Goal: Information Seeking & Learning: Find specific fact

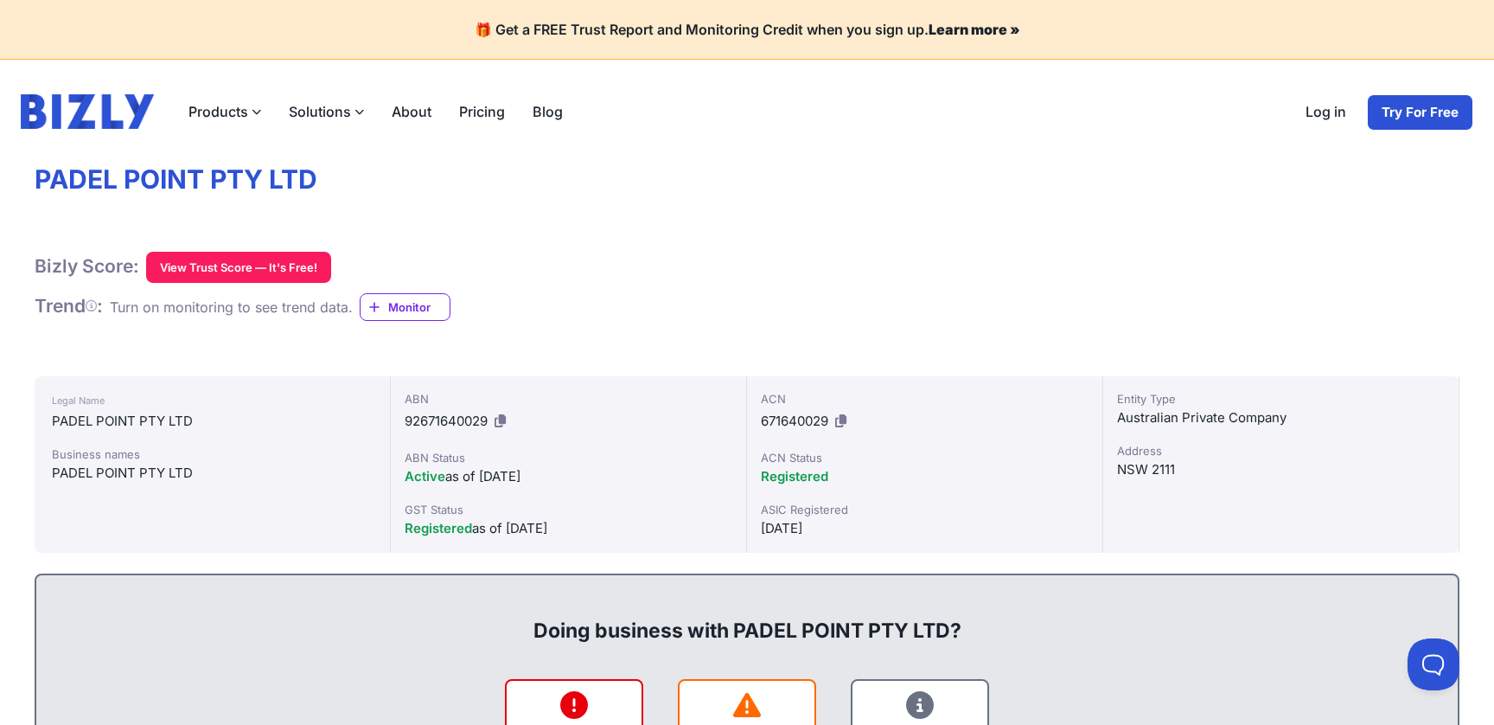
click at [313, 187] on h1 "PADEL POINT PTY LTD" at bounding box center [747, 179] width 1425 height 33
drag, startPoint x: 321, startPoint y: 182, endPoint x: 46, endPoint y: 191, distance: 275.1
click at [46, 191] on h1 "PADEL POINT PTY LTD" at bounding box center [747, 179] width 1425 height 33
drag, startPoint x: 28, startPoint y: 183, endPoint x: 319, endPoint y: 191, distance: 291.5
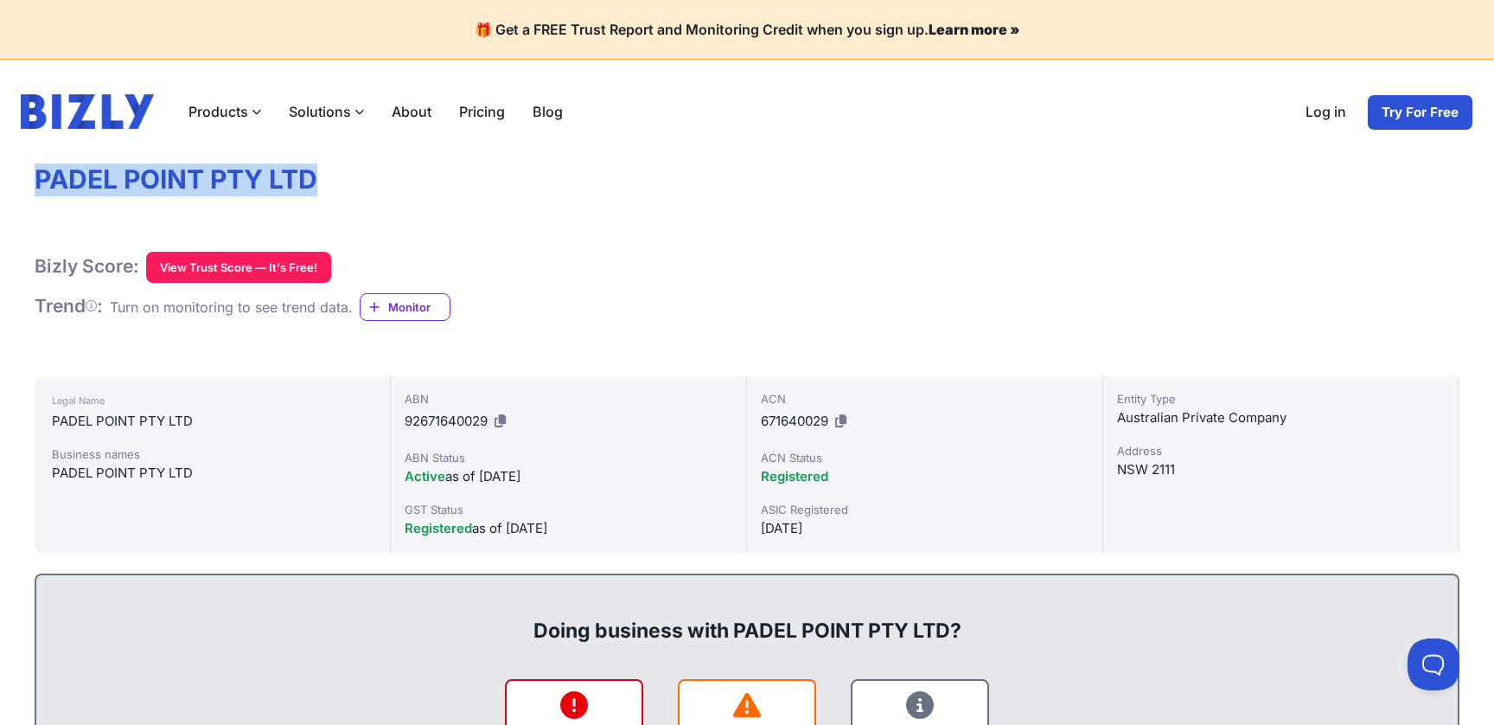
copy h1 "PADEL POINT PTY LTD"
click at [840, 423] on icon at bounding box center [840, 420] width 11 height 13
copy h1 "PADEL POINT PTY LTD"
click at [506, 424] on icon at bounding box center [500, 420] width 11 height 13
copy h1 "PADEL POINT PTY LTD"
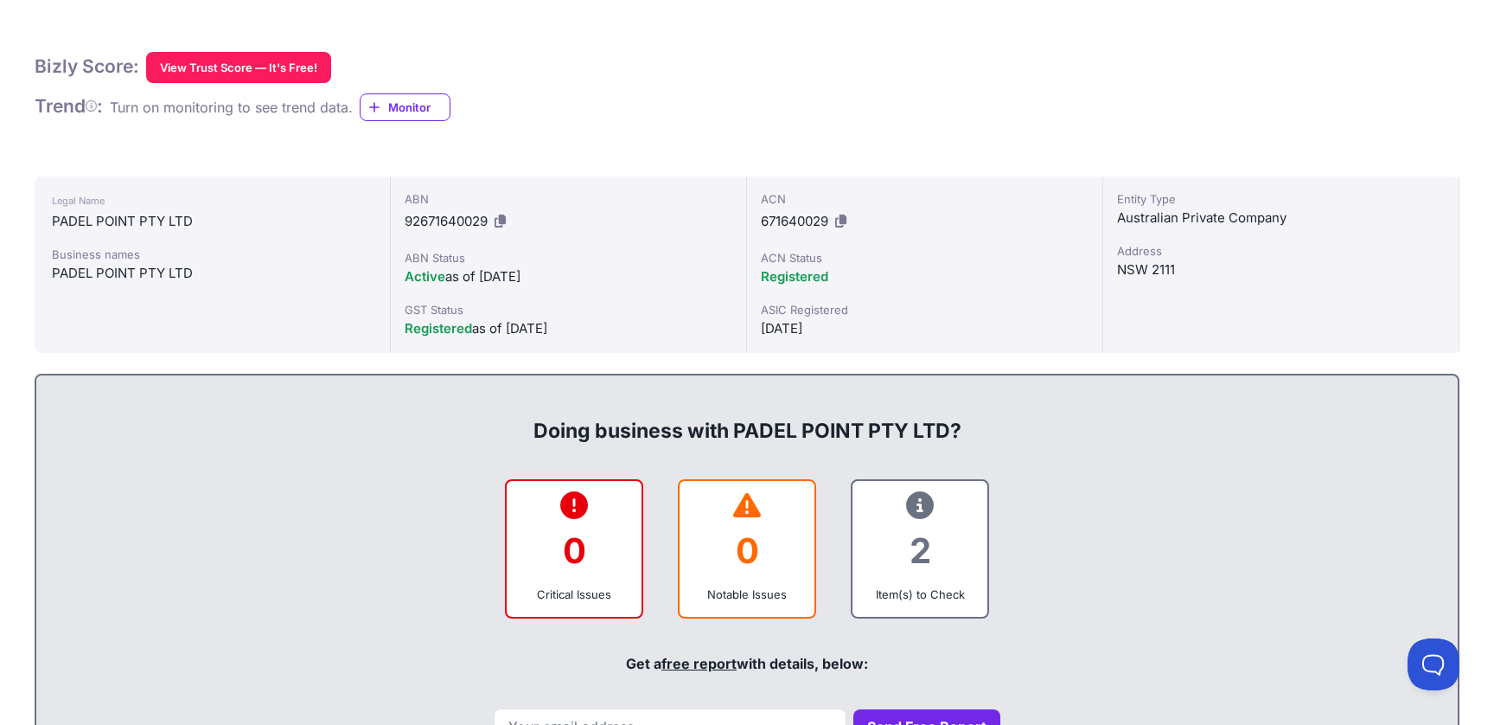
scroll to position [195, 0]
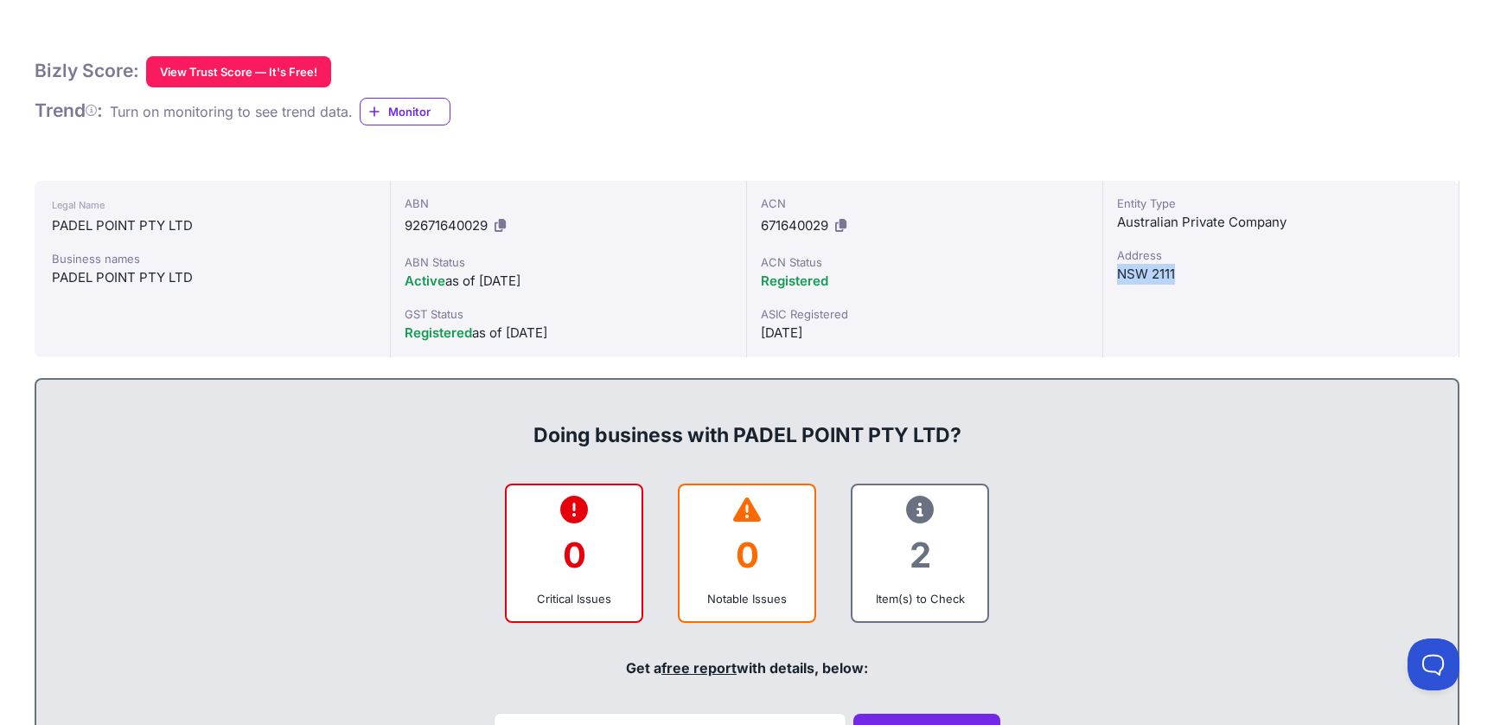
drag, startPoint x: 1119, startPoint y: 276, endPoint x: 1223, endPoint y: 267, distance: 104.1
click at [1223, 267] on div "NSW 2111" at bounding box center [1281, 274] width 328 height 21
copy div "NSW 2111"
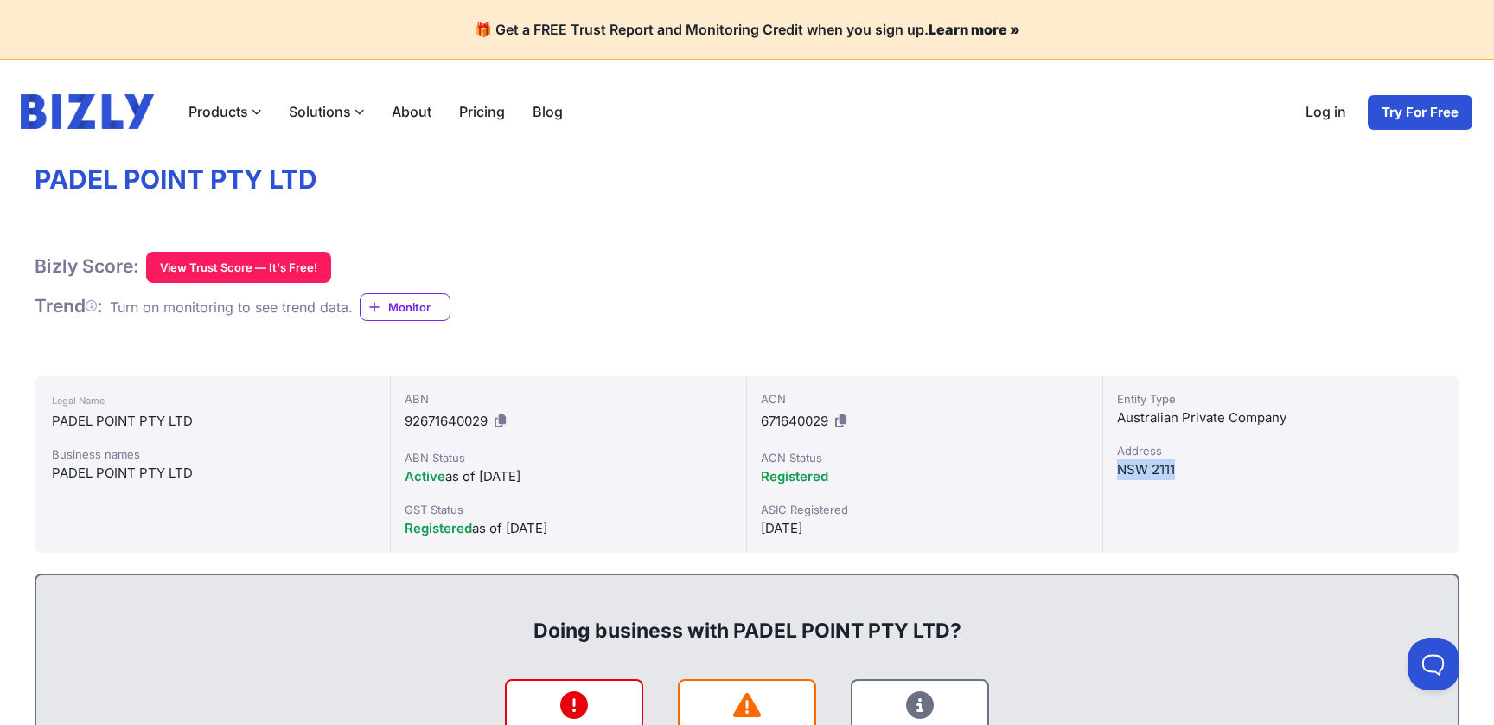
scroll to position [2, 0]
